Goal: Navigation & Orientation: Find specific page/section

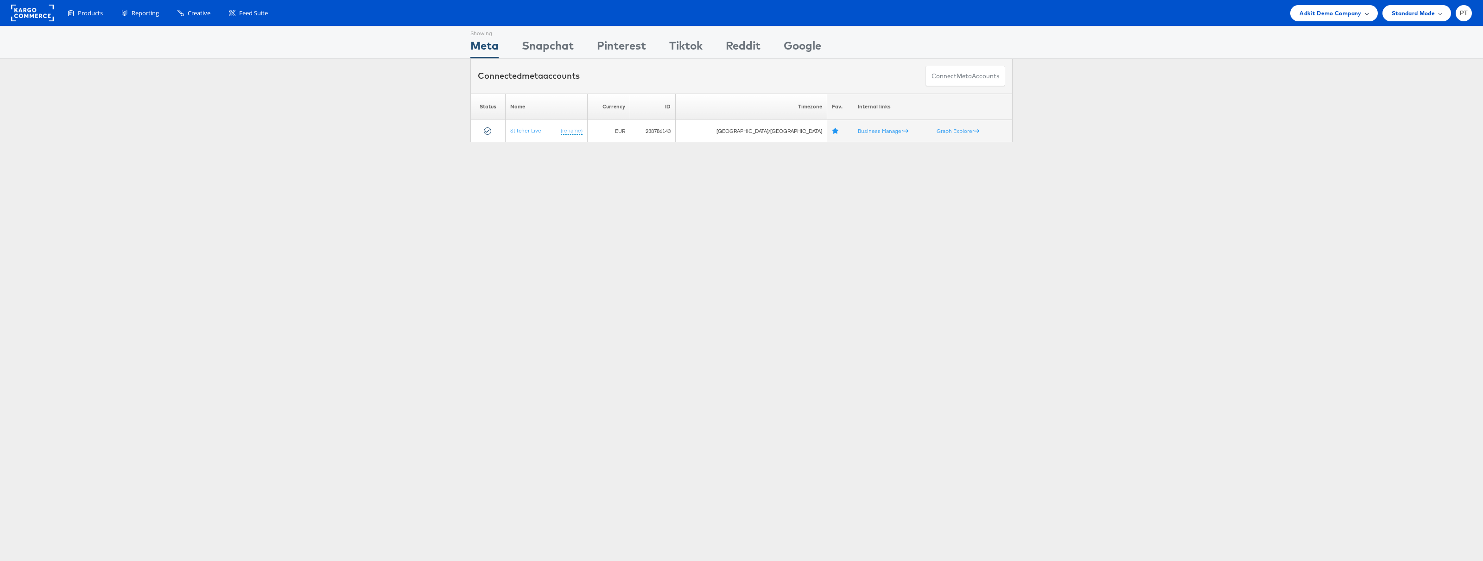
click at [1370, 10] on div "Adkit Demo Company" at bounding box center [1333, 13] width 87 height 16
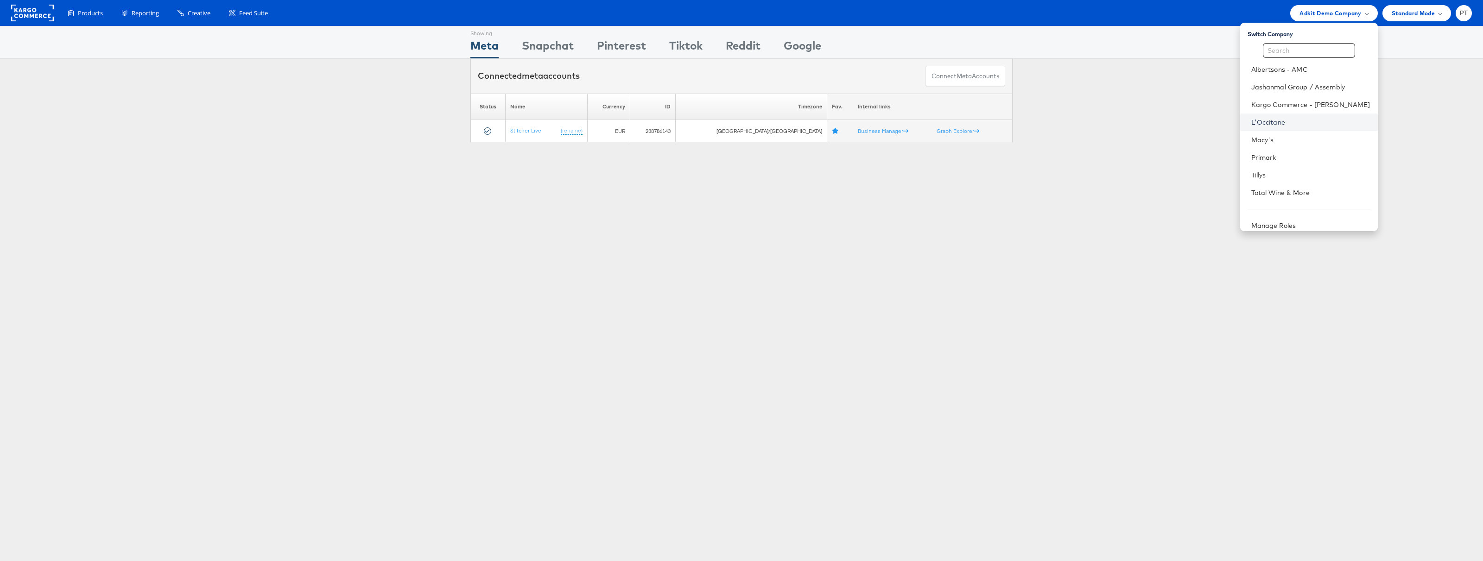
click at [1305, 126] on link "L'Occitane" at bounding box center [1310, 122] width 119 height 9
